Goal: Use online tool/utility: Use online tool/utility

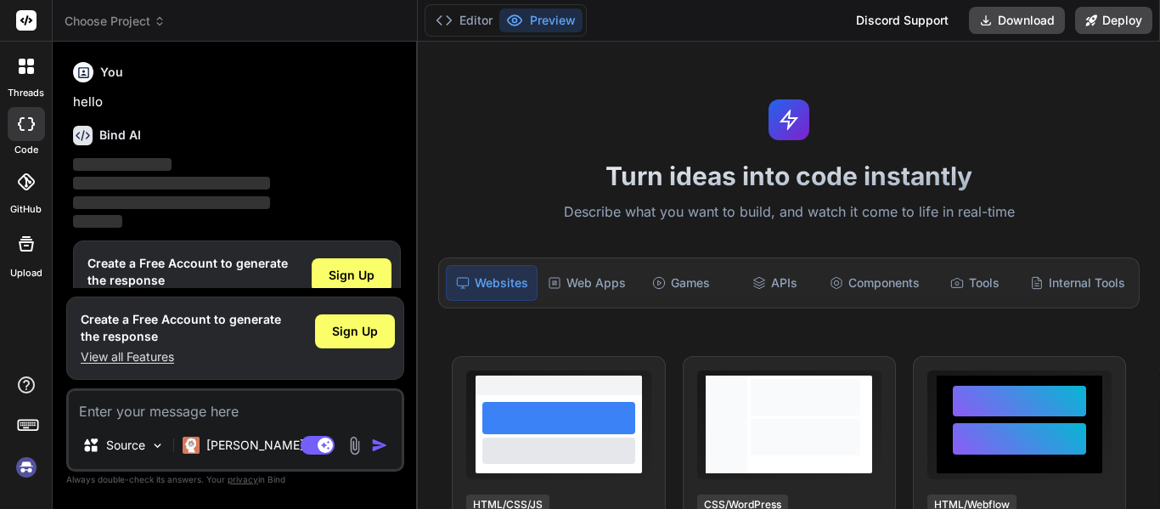
type textarea "x"
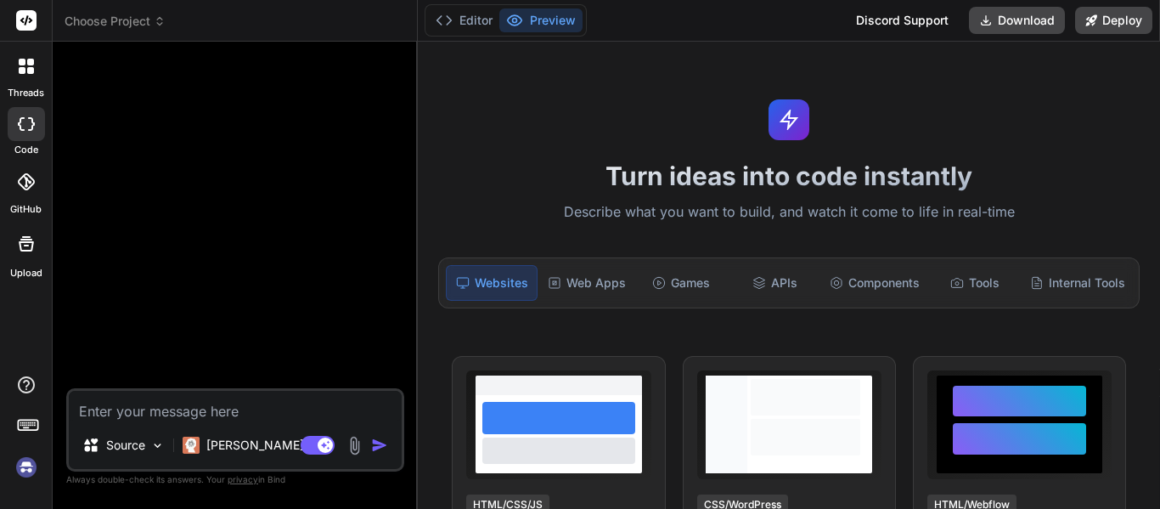
type textarea "x"
type textarea "1. How might beer have influenced the transition from hunting and gathering (Pa…"
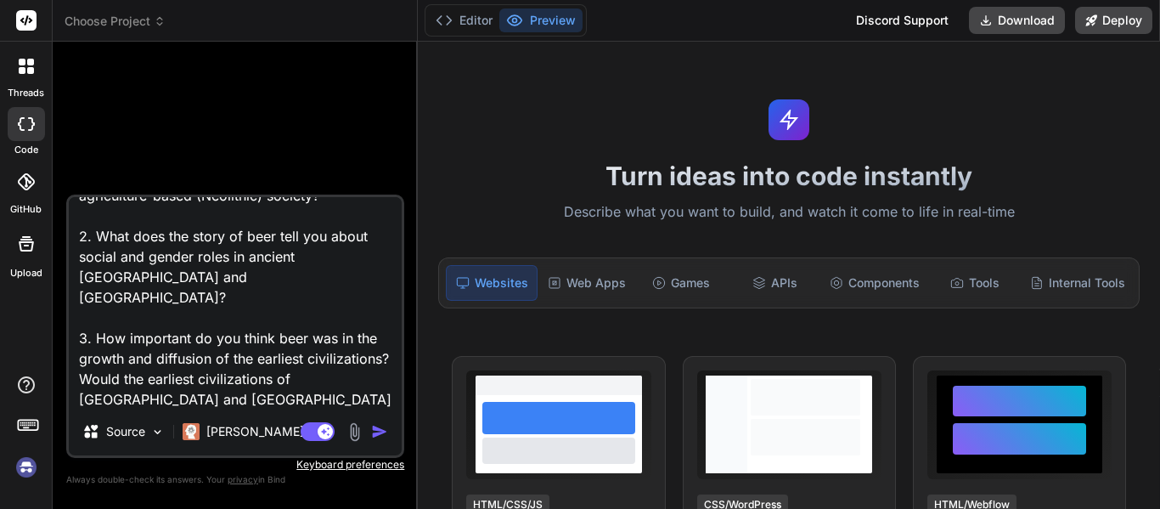
type textarea "x"
type textarea "1. How might beer have influenced the transition from hunting and gathering (Pa…"
type textarea "x"
type textarea "1. How might beer have influenced the transition from hunting and gathering (Pa…"
type textarea "x"
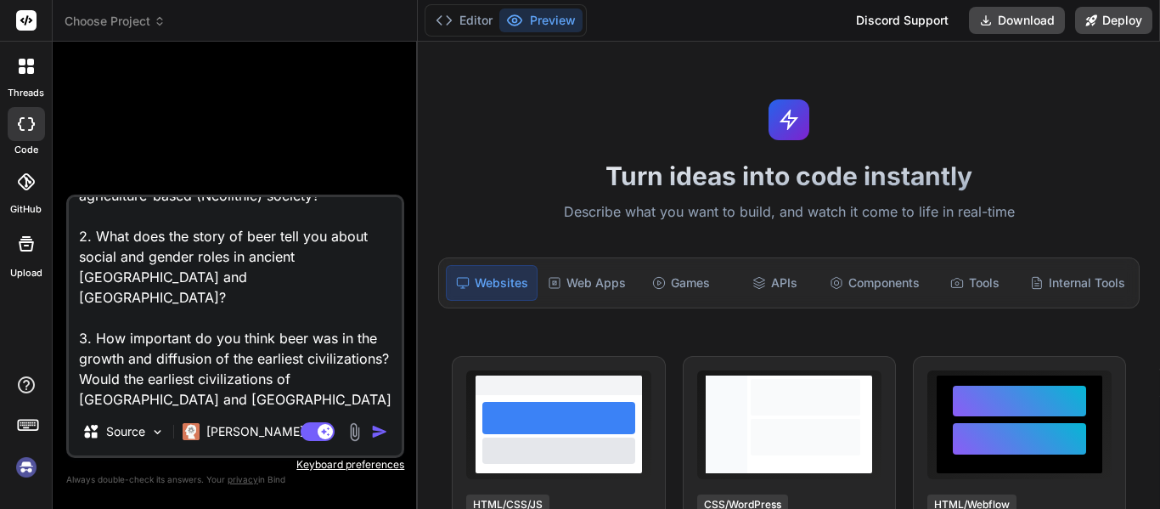
type textarea "1. How might beer have influenced the transition from hunting and gathering (Pa…"
type textarea "x"
type textarea "1. How might beer have influenced the transition from hunting and gathering (Pa…"
type textarea "x"
type textarea "1. How might beer have influenced the transition from hunting and gathering (Pa…"
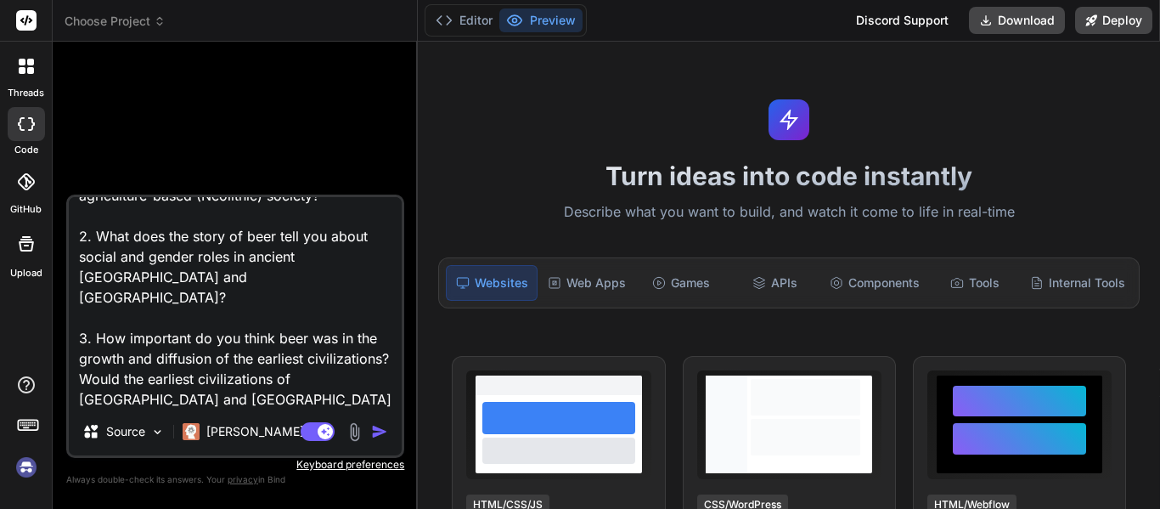
type textarea "x"
type textarea "1. How might beer have influenced the transition from hunting and gathering (Pa…"
type textarea "x"
type textarea "1. How might beer have influenced the transition from hunting and gathering (Pa…"
type textarea "x"
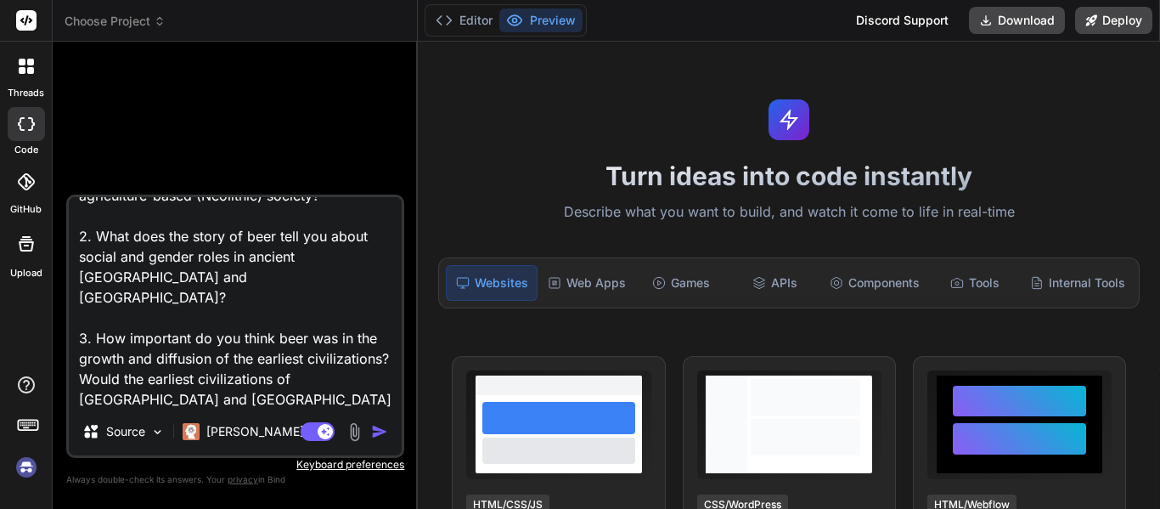
type textarea "1. How might beer have influenced the transition from hunting and gathering (Pa…"
type textarea "x"
type textarea "1. How might beer have influenced the transition from hunting and gathering (Pa…"
type textarea "x"
type textarea "1. How might beer have influenced the transition from hunting and gathering (Pa…"
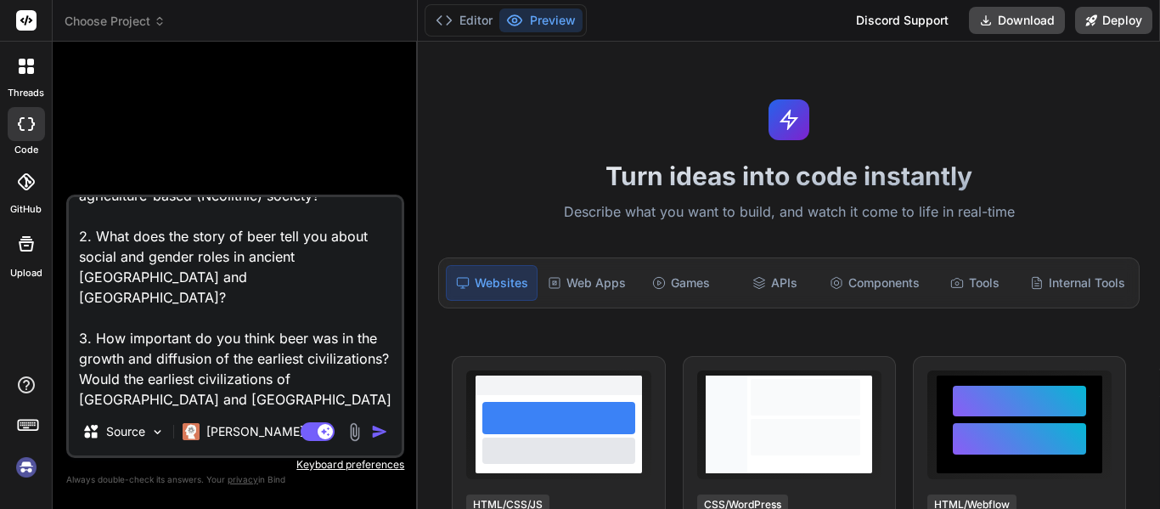
type textarea "x"
type textarea "1. How might beer have influenced the transition from hunting and gathering (Pa…"
type textarea "x"
type textarea "1. How might beer have influenced the transition from hunting and gathering (Pa…"
type textarea "x"
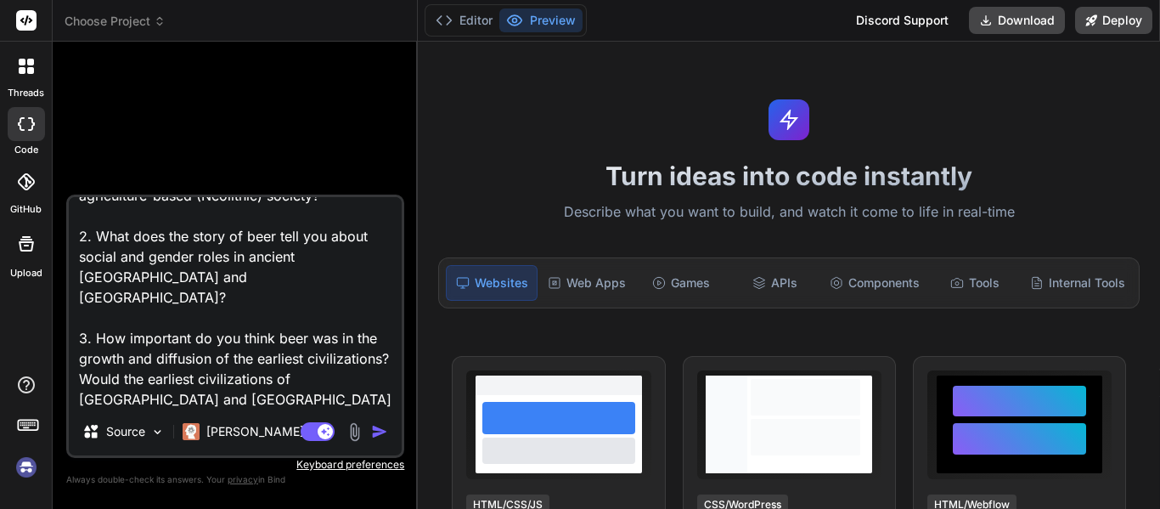
type textarea "1. How might beer have influenced the transition from hunting and gathering (Pa…"
type textarea "x"
type textarea "1. How might beer have influenced the transition from hunting and gathering (Pa…"
type textarea "x"
type textarea "1. How might beer have influenced the transition from hunting and gathering (Pa…"
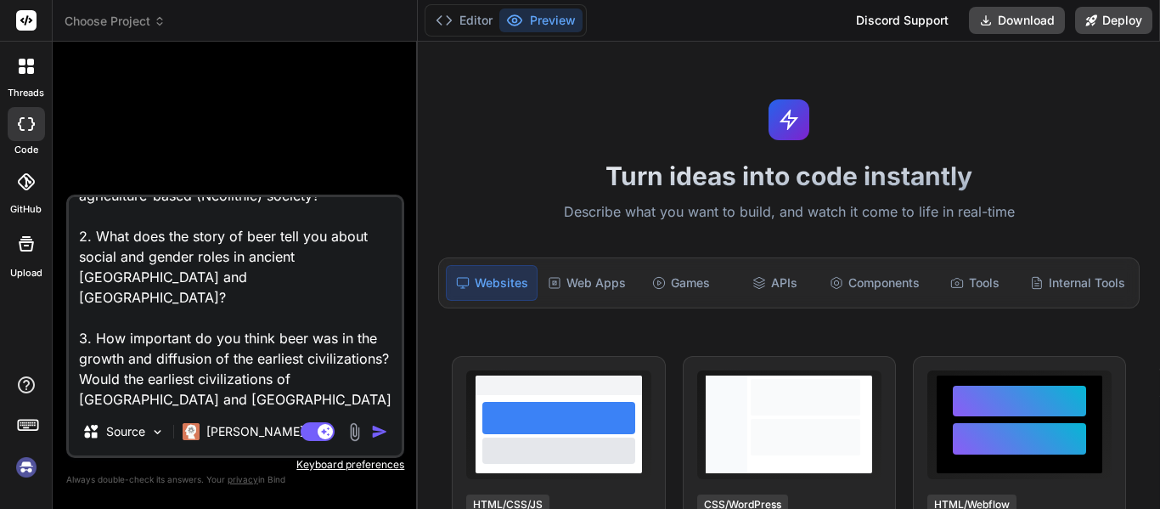
type textarea "x"
type textarea "1. How might beer have influenced the transition from hunting and gathering (Pa…"
type textarea "x"
type textarea "1. How might beer have influenced the transition from hunting and gathering (Pa…"
type textarea "x"
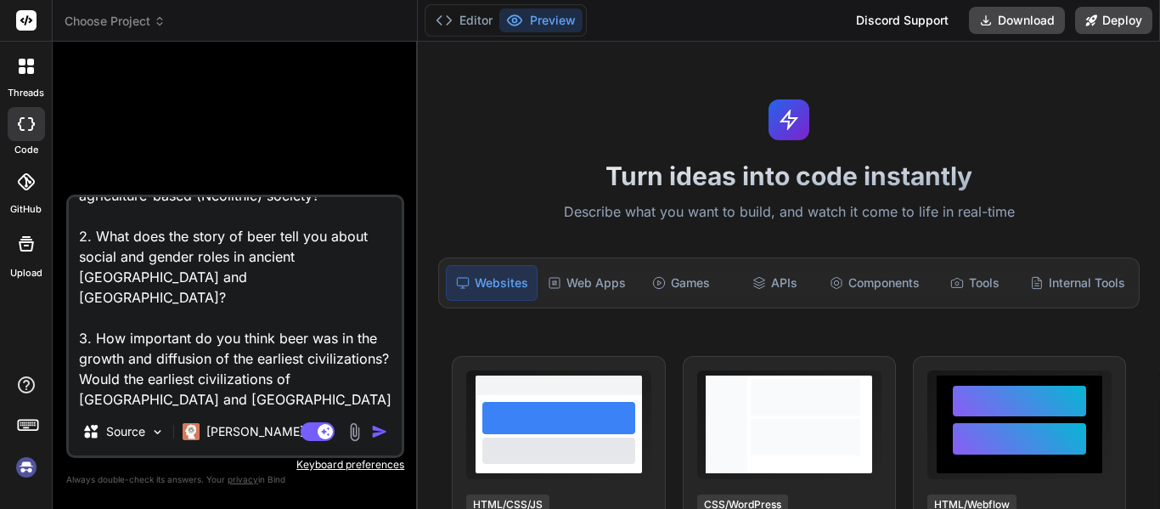
type textarea "1. How might beer have influenced the transition from hunting and gathering (Pa…"
type textarea "x"
type textarea "1. How might beer have influenced the transition from hunting and gathering (Pa…"
type textarea "x"
type textarea "1. How might beer have influenced the transition from hunting and gathering (Pa…"
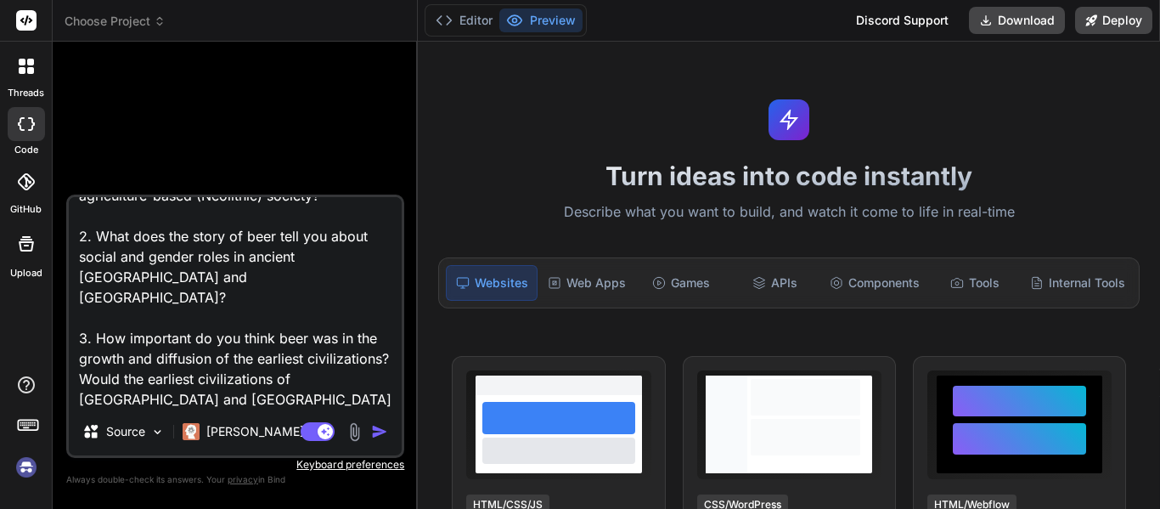
type textarea "x"
type textarea "1. How might beer have influenced the transition from hunting and gathering (Pa…"
type textarea "x"
type textarea "1. How might beer have influenced the transition from hunting and gathering (Pa…"
type textarea "x"
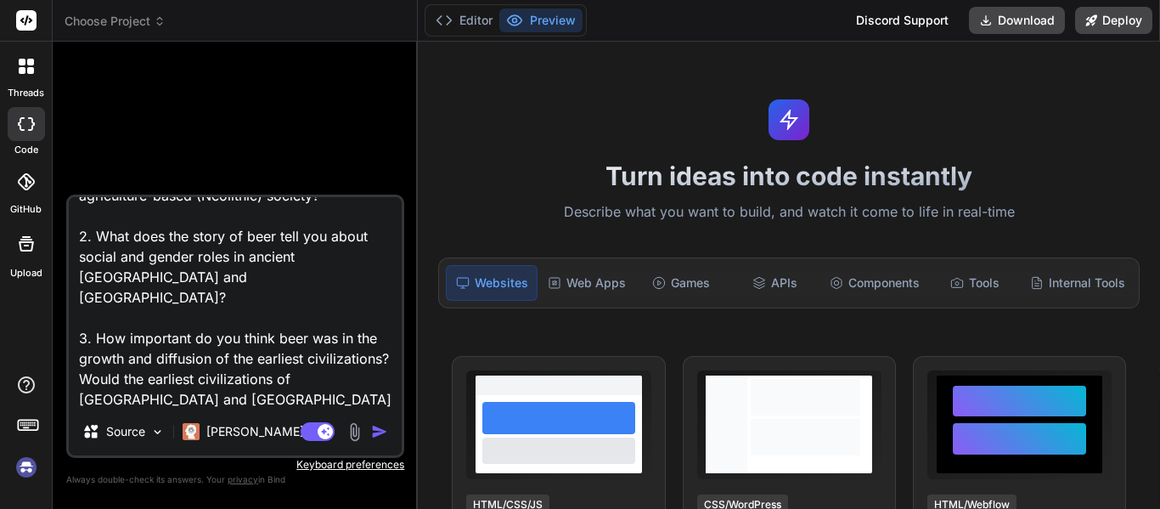
type textarea "1. How might beer have influenced the transition from hunting and gathering (Pa…"
type textarea "x"
type textarea "1. How might beer have influenced the transition from hunting and gathering (Pa…"
type textarea "x"
type textarea "1. How might beer have influenced the transition from hunting and gathering (Pa…"
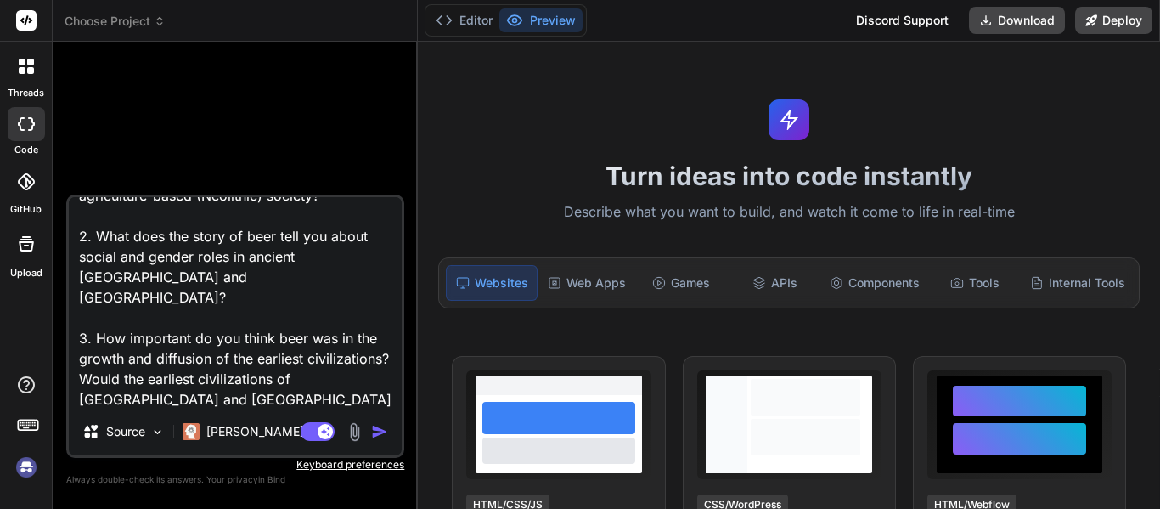
type textarea "x"
type textarea "1. How might beer have influenced the transition from hunting and gathering (Pa…"
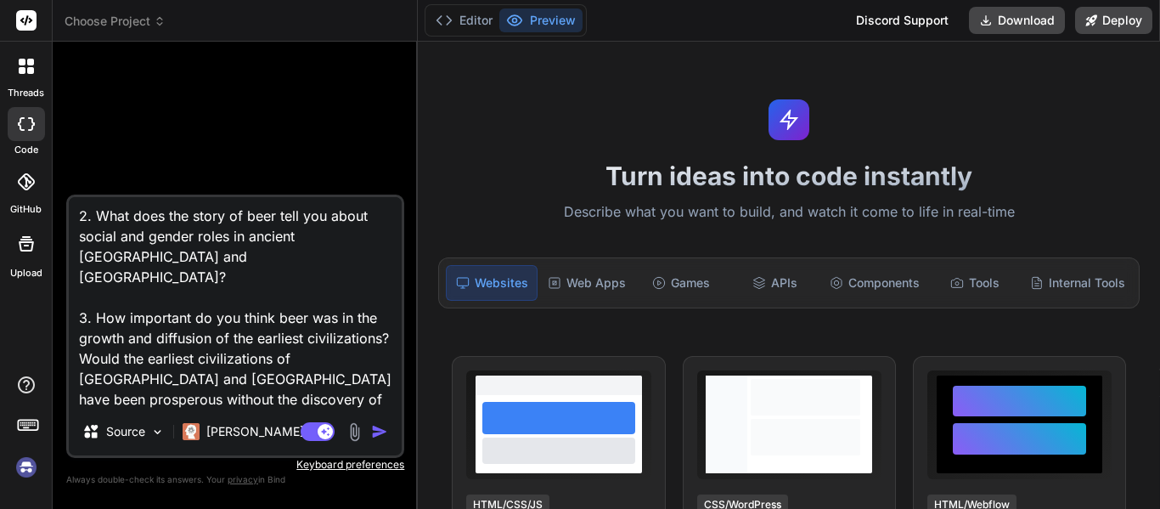
type textarea "x"
type textarea "1. How might beer have influenced the transition from hunting and gathering (Pa…"
type textarea "x"
type textarea "1. How might beer have influenced the transition from hunting and gathering (Pa…"
type textarea "x"
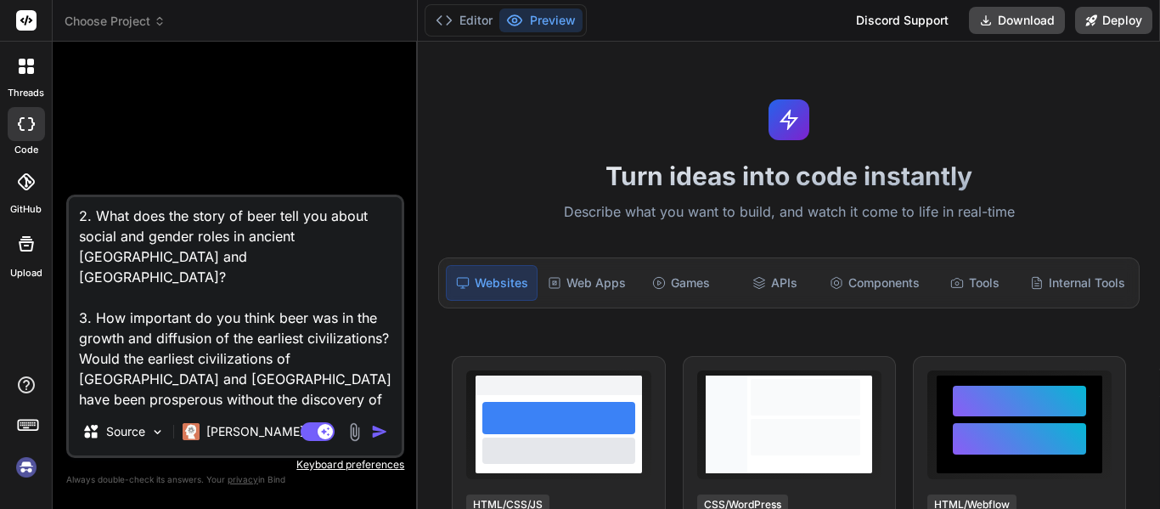
type textarea "1. How might beer have influenced the transition from hunting and gathering (Pa…"
type textarea "x"
type textarea "1. How might beer have influenced the transition from hunting and gathering (Pa…"
type textarea "x"
type textarea "1. How might beer have influenced the transition from hunting and gathering (Pa…"
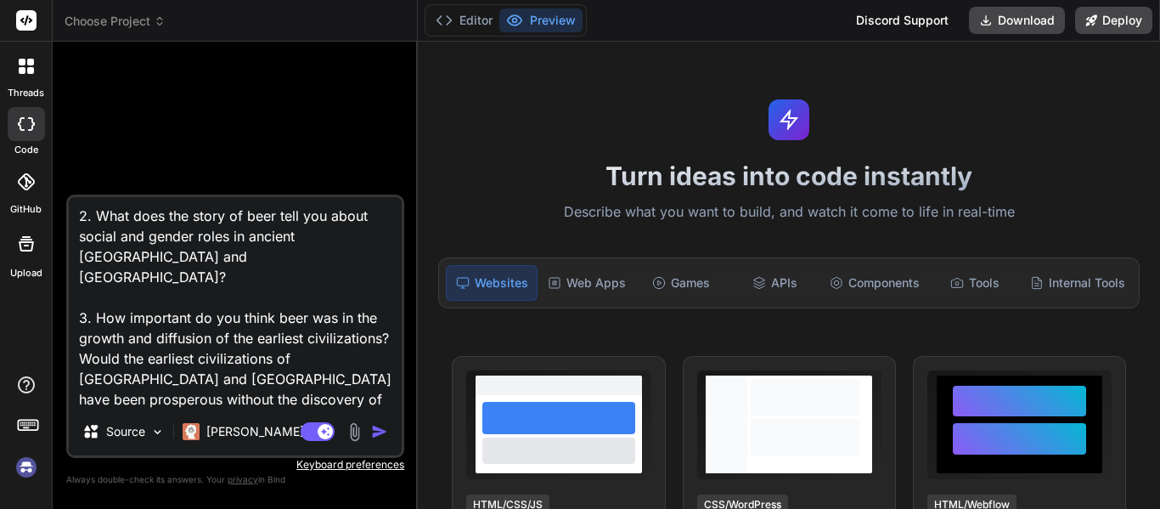
type textarea "x"
type textarea "1. How might beer have influenced the transition from hunting and gathering (Pa…"
type textarea "x"
type textarea "1. How might beer have influenced the transition from hunting and gathering (Pa…"
type textarea "x"
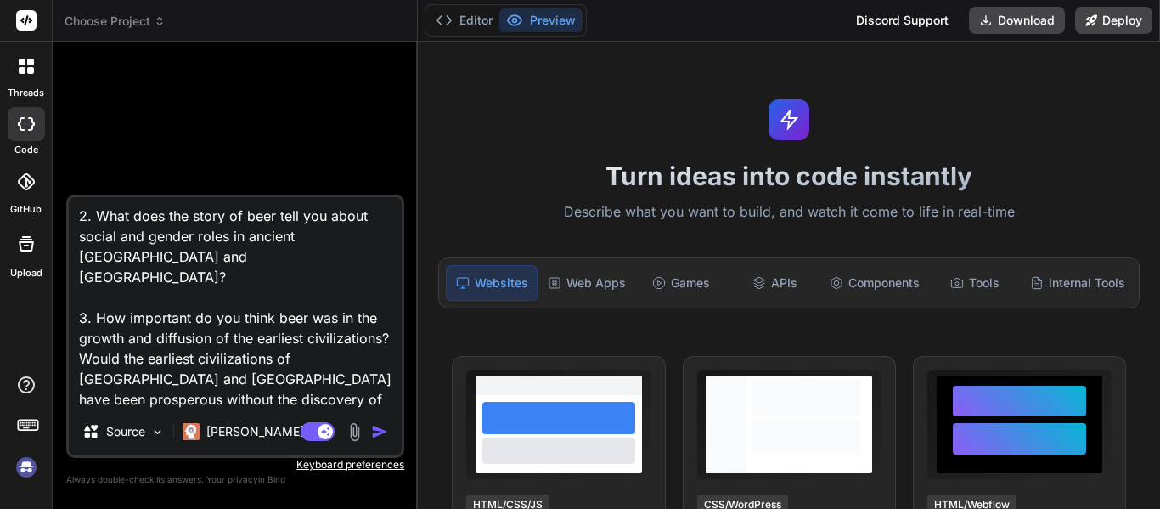
type textarea "1. How might beer have influenced the transition from hunting and gathering (Pa…"
type textarea "x"
type textarea "1. How might beer have influenced the transition from hunting and gathering (Pa…"
type textarea "x"
type textarea "1. How might beer have influenced the transition from hunting and gathering (Pa…"
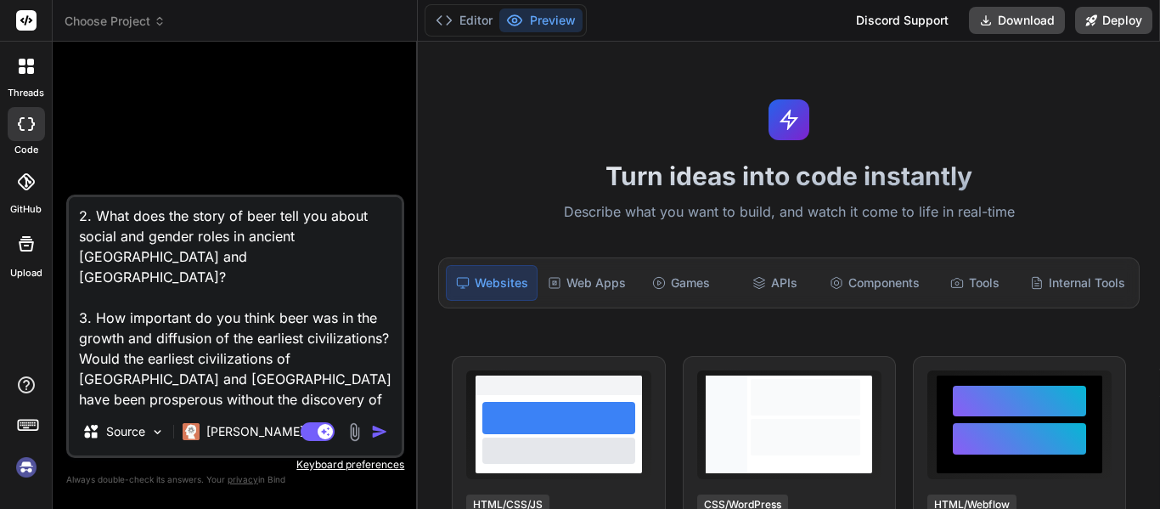
type textarea "x"
type textarea "1. How might beer have influenced the transition from hunting and gathering (Pa…"
type textarea "x"
type textarea "1. How might beer have influenced the transition from hunting and gathering (Pa…"
type textarea "x"
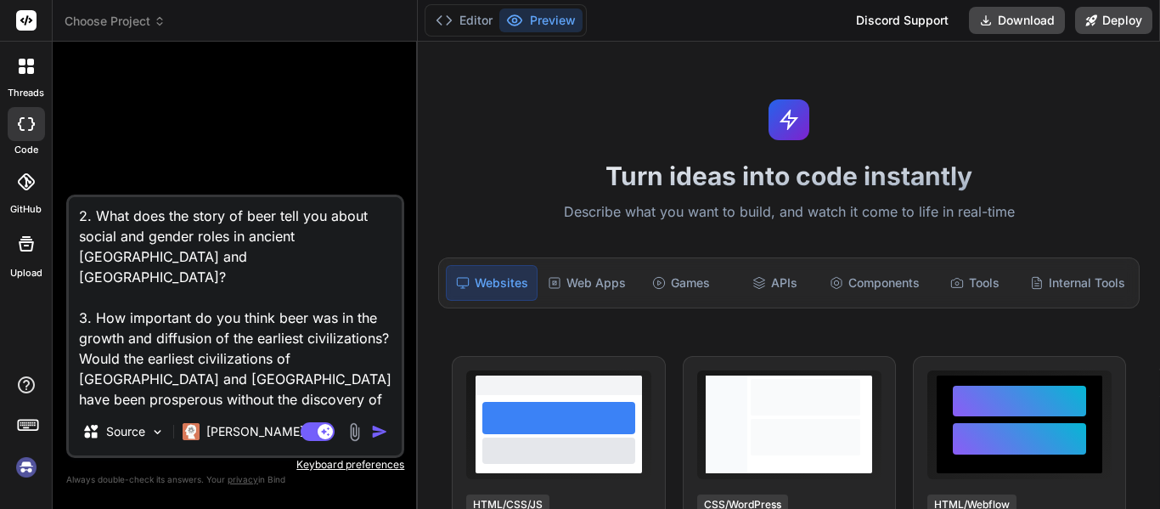
type textarea "1. How might beer have influenced the transition from hunting and gathering (Pa…"
type textarea "x"
type textarea "1. How might beer have influenced the transition from hunting and gathering (Pa…"
type textarea "x"
type textarea "1. How might beer have influenced the transition from hunting and gathering (Pa…"
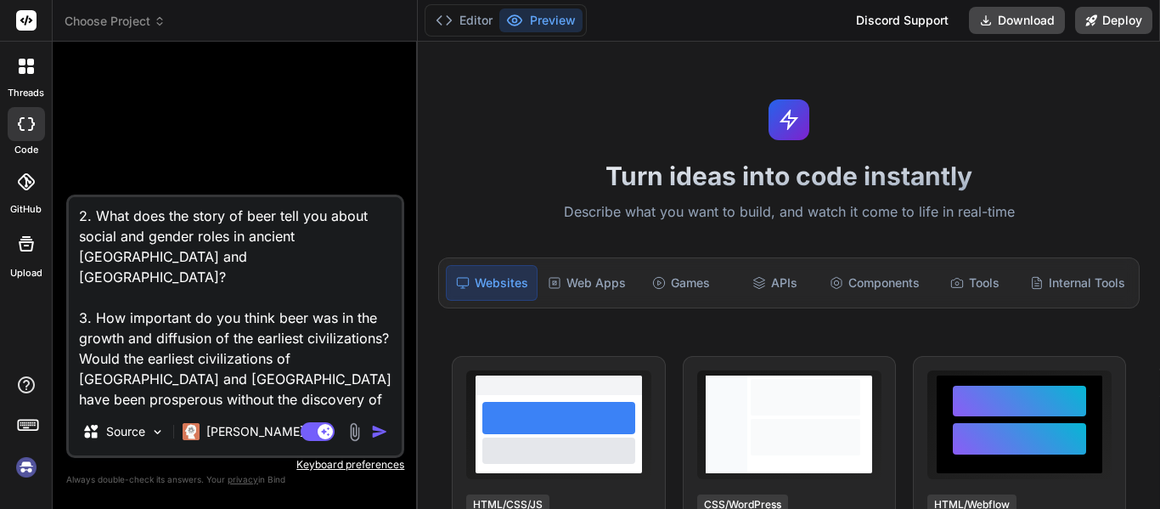
type textarea "x"
type textarea "1. How might beer have influenced the transition from hunting and gathering (Pa…"
type textarea "x"
type textarea "1. How might beer have influenced the transition from hunting and gathering (Pa…"
type textarea "x"
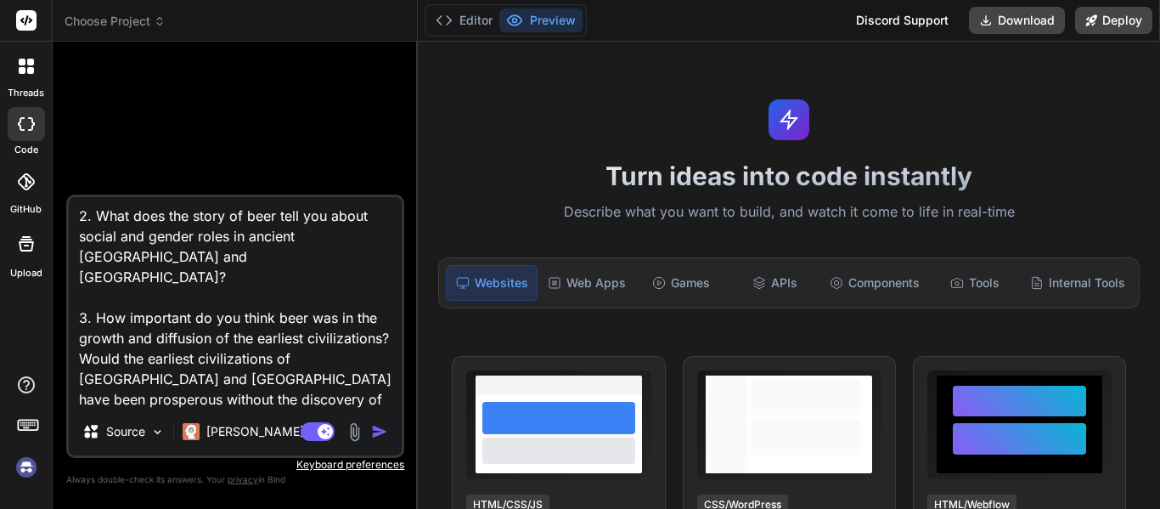
type textarea "1. How might beer have influenced the transition from hunting and gathering (Pa…"
type textarea "x"
type textarea "1. How might beer have influenced the transition from hunting and gathering (Pa…"
type textarea "x"
type textarea "1. How might beer have influenced the transition from hunting and gathering (Pa…"
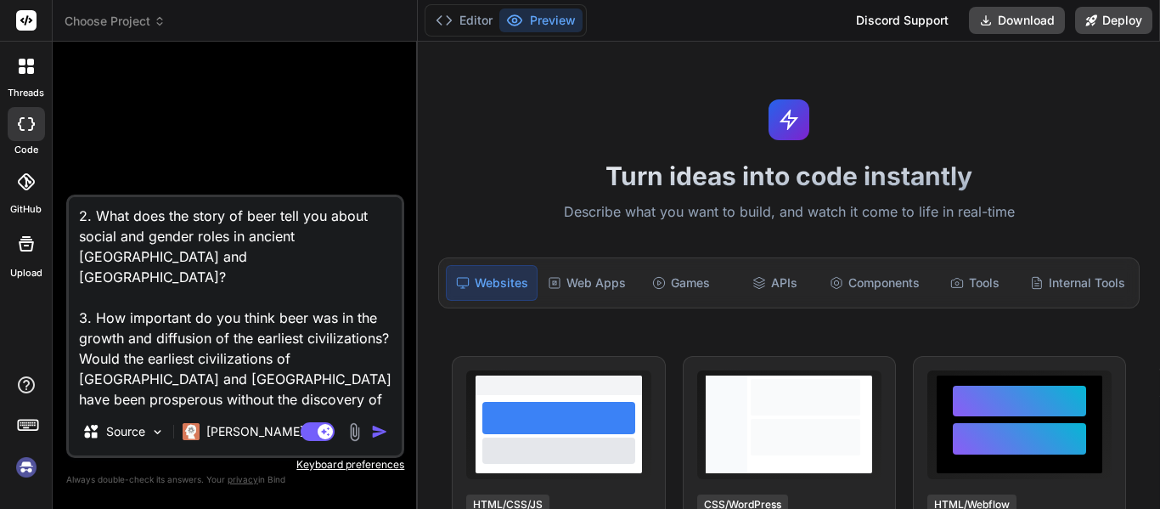
type textarea "x"
type textarea "1. How might beer have influenced the transition from hunting and gathering (Pa…"
type textarea "x"
type textarea "1. How might beer have influenced the transition from hunting and gathering (Pa…"
type textarea "x"
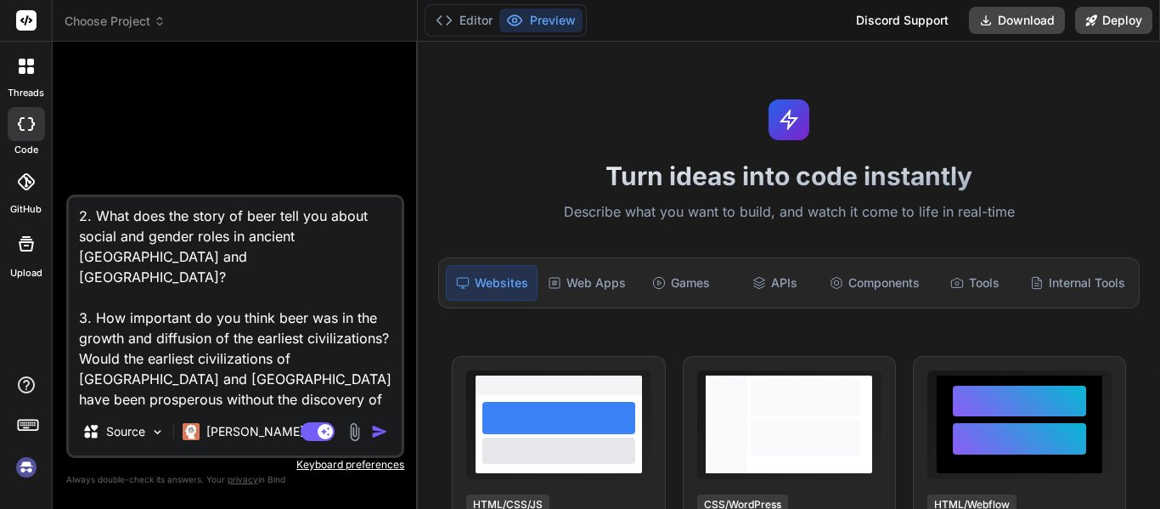
type textarea "1. How might beer have influenced the transition from hunting and gathering (Pa…"
type textarea "x"
type textarea "1. How might beer have influenced the transition from hunting and gathering (Pa…"
type textarea "x"
type textarea "1. How might beer have influenced the transition from hunting and gathering (Pa…"
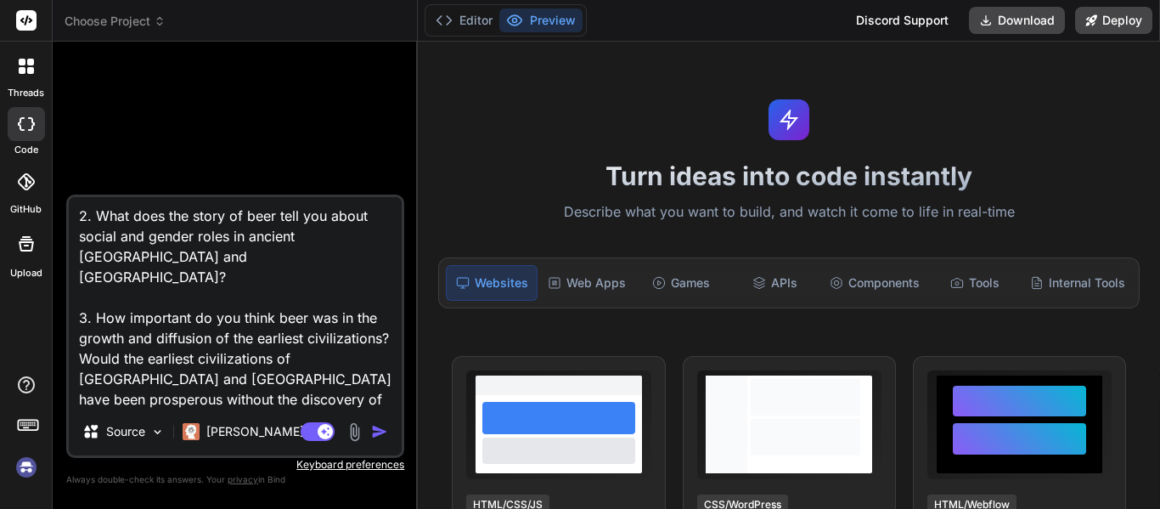
type textarea "x"
type textarea "1. How might beer have influenced the transition from hunting and gathering (Pa…"
type textarea "x"
type textarea "1. How might beer have influenced the transition from hunting and gathering (Pa…"
type textarea "x"
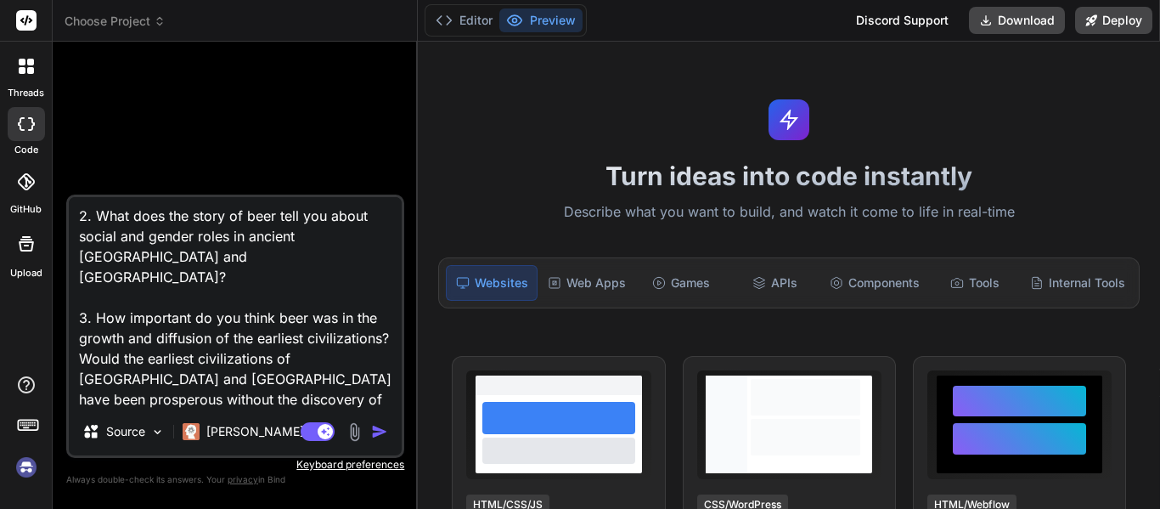
type textarea "1. How might beer have influenced the transition from hunting and gathering (Pa…"
type textarea "x"
type textarea "1. How might beer have influenced the transition from hunting and gathering (Pa…"
type textarea "x"
type textarea "1. How might beer have influenced the transition from hunting and gathering (Pa…"
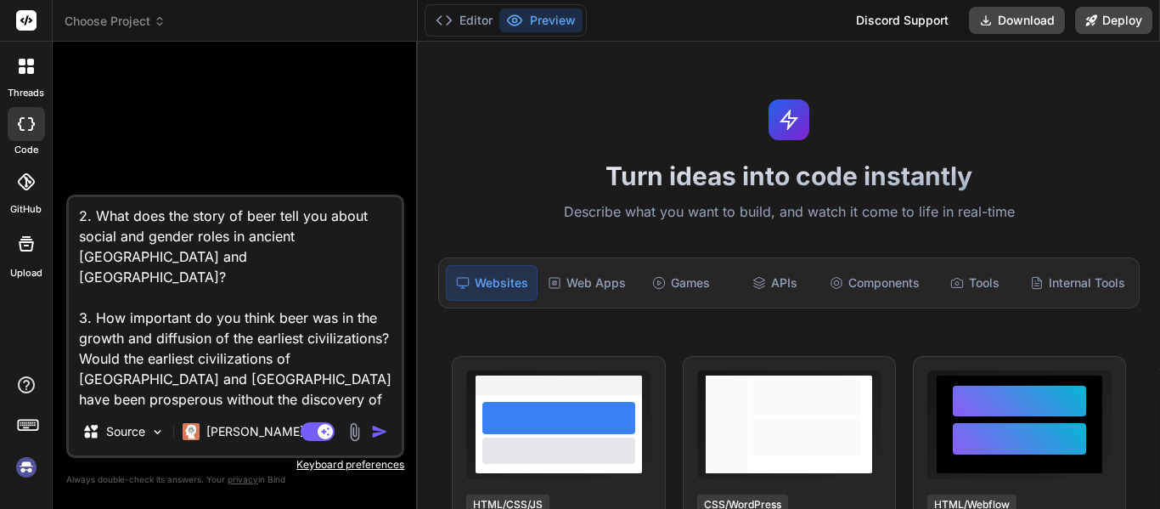
type textarea "x"
type textarea "1. How might beer have influenced the transition from hunting and gathering (Pa…"
type textarea "x"
type textarea "1. How might beer have influenced the transition from hunting and gathering (Pa…"
type textarea "x"
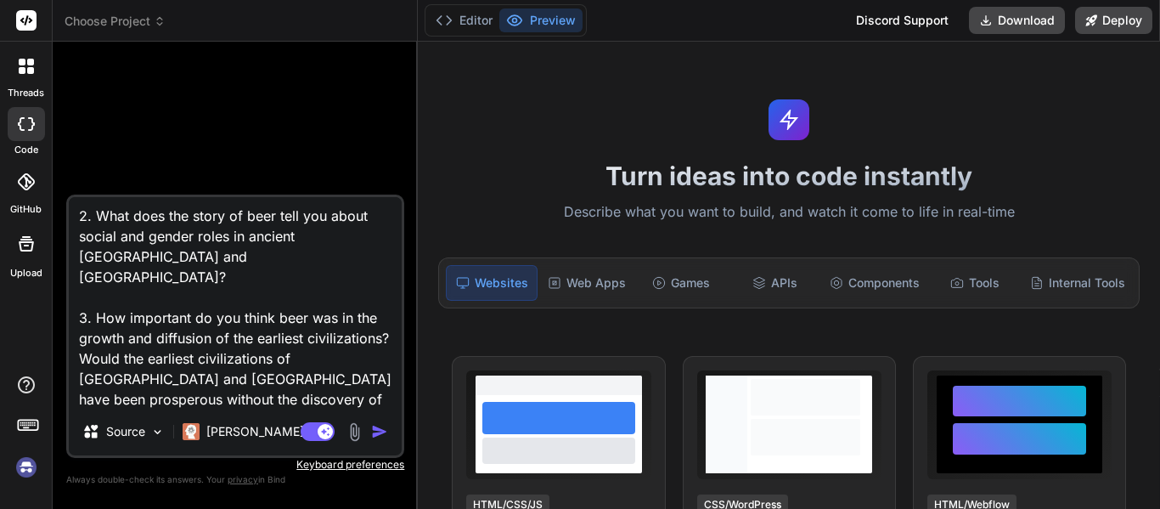
type textarea "1. How might beer have influenced the transition from hunting and gathering (Pa…"
type textarea "x"
type textarea "1. How might beer have influenced the transition from hunting and gathering (Pa…"
type textarea "x"
type textarea "1. How might beer have influenced the transition from hunting and gathering (Pa…"
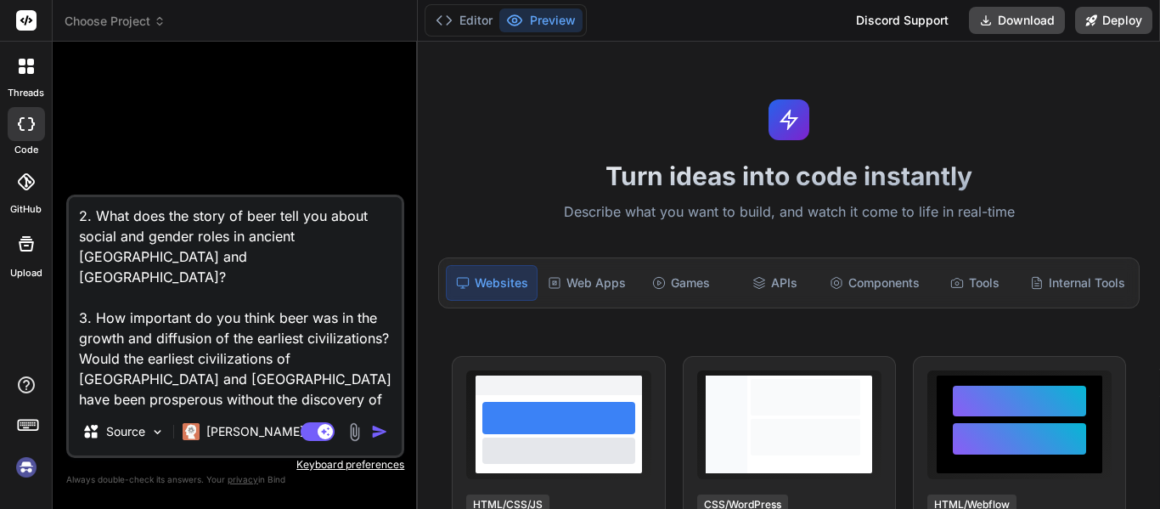
type textarea "x"
type textarea "1. How might beer have influenced the transition from hunting and gathering (Pa…"
type textarea "x"
type textarea "1. How might beer have influenced the transition from hunting and gathering (Pa…"
type textarea "x"
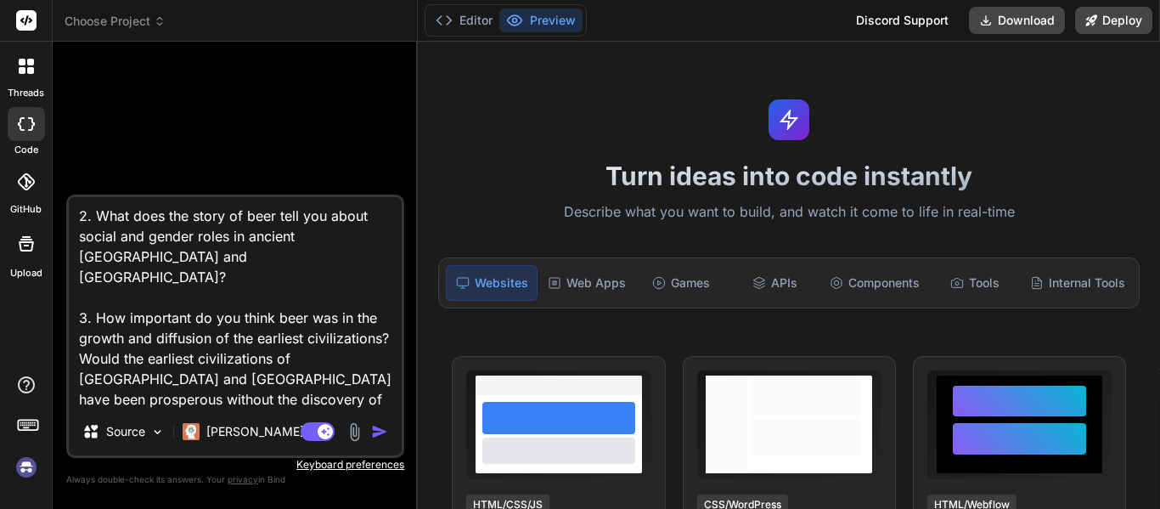
type textarea "1. How might beer have influenced the transition from hunting and gathering (Pa…"
type textarea "x"
type textarea "1. How might beer have influenced the transition from hunting and gathering (Pa…"
click at [378, 437] on img "button" at bounding box center [379, 431] width 17 height 17
type textarea "x"
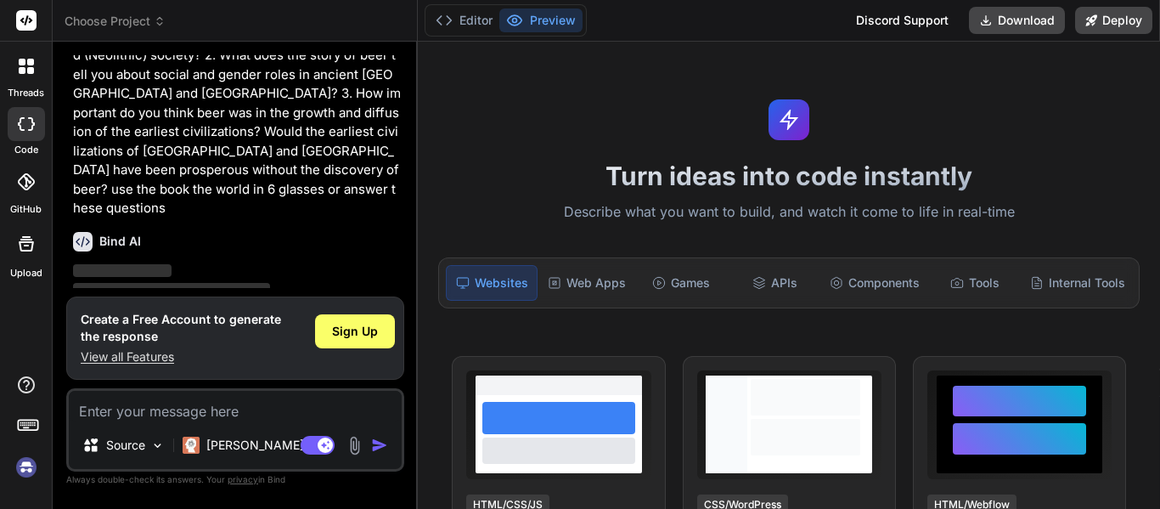
scroll to position [216, 0]
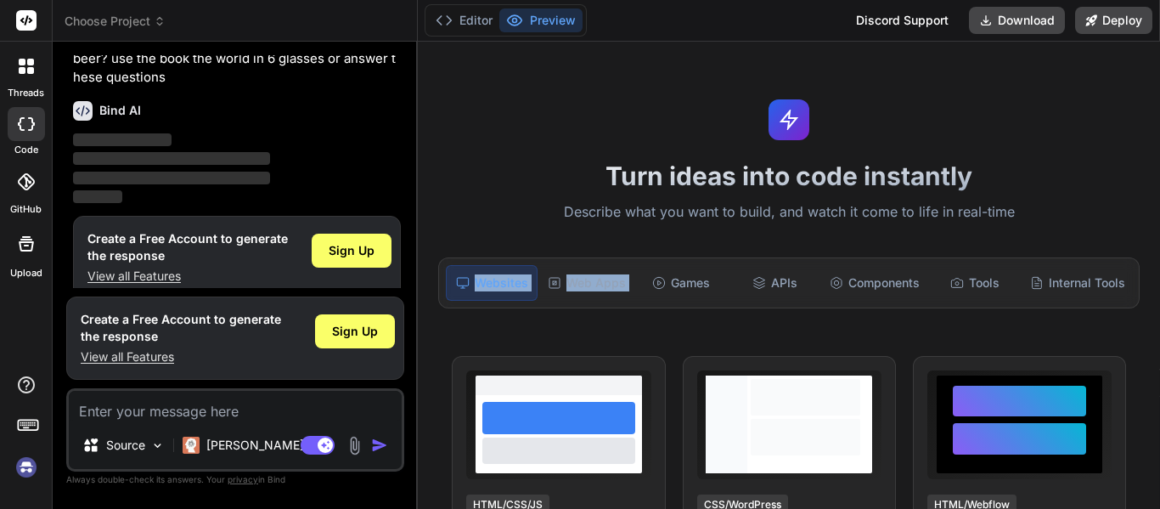
drag, startPoint x: 420, startPoint y: 228, endPoint x: 654, endPoint y: 228, distance: 234.4
click at [654, 228] on div "Turn ideas into code instantly Describe what you want to build, and watch it co…" at bounding box center [789, 275] width 742 height 467
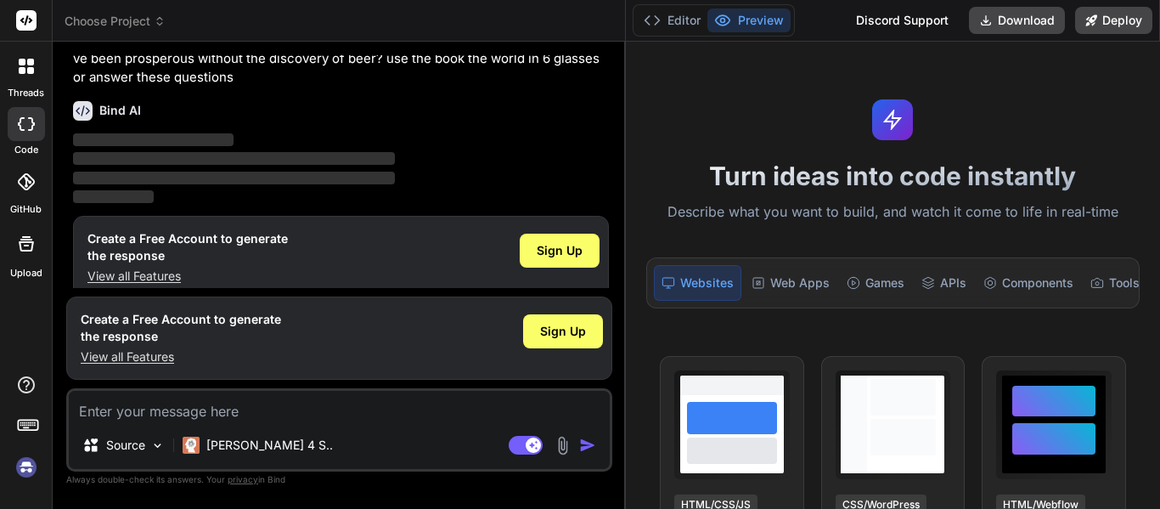
type textarea "x"
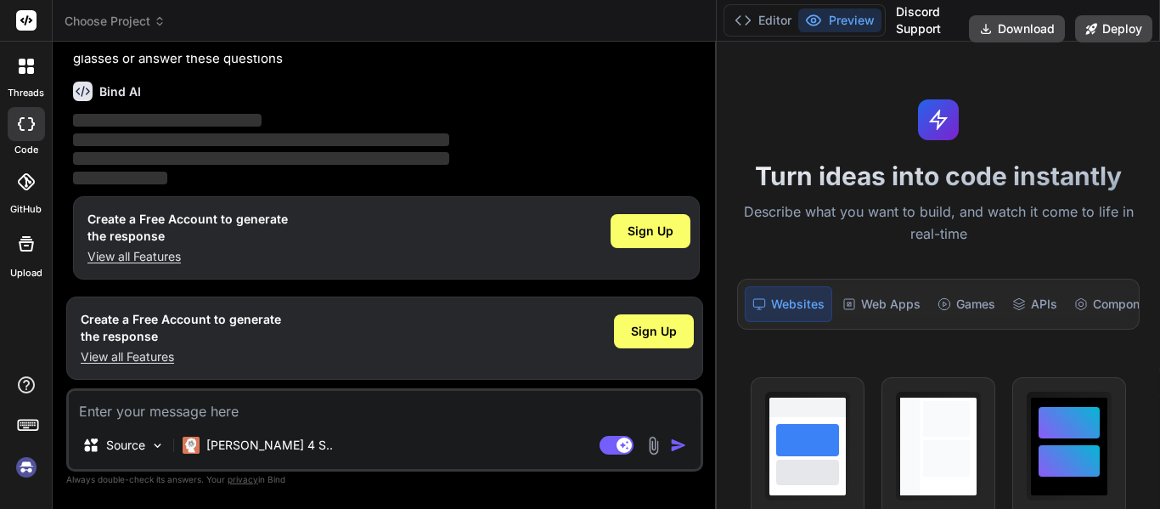
scroll to position [121, 0]
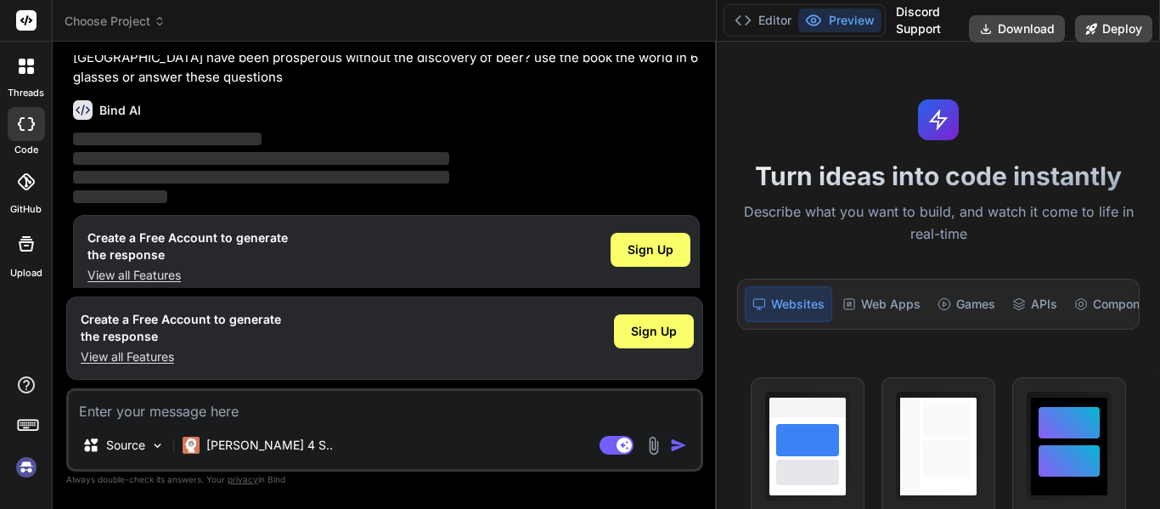
drag, startPoint x: 415, startPoint y: 175, endPoint x: 847, endPoint y: 194, distance: 431.9
click at [847, 194] on div "Choose Project Created with Pixso. Bind AI Web Search Created with Pixso. Code …" at bounding box center [607, 254] width 1108 height 509
